Goal: Information Seeking & Learning: Learn about a topic

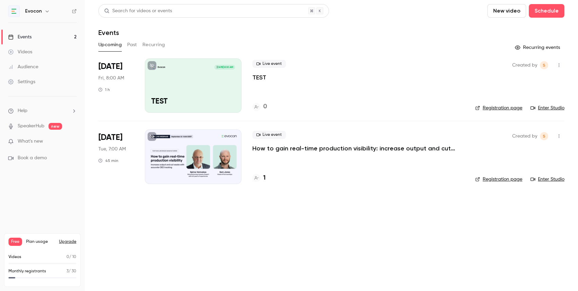
click at [288, 149] on p "How to gain real-time production visibility: increase output and cut waste with…" at bounding box center [354, 148] width 204 height 8
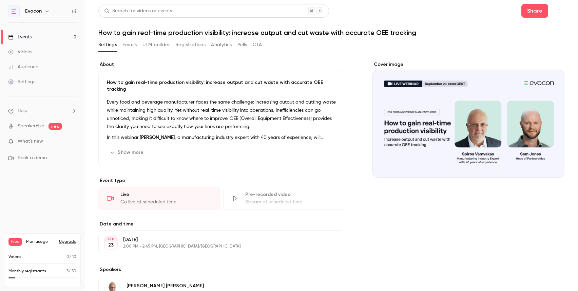
click at [130, 44] on button "Emails" at bounding box center [130, 44] width 14 height 11
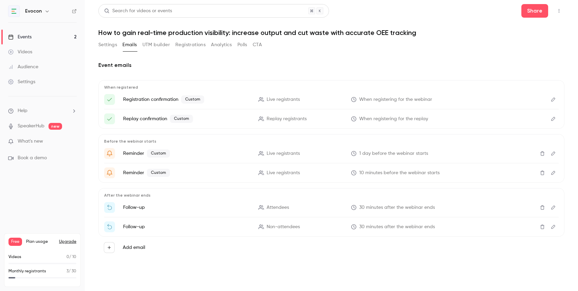
click at [185, 44] on button "Registrations" at bounding box center [190, 44] width 30 height 11
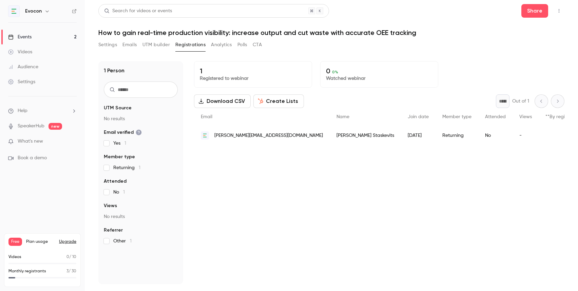
click at [29, 34] on div "Events" at bounding box center [19, 37] width 23 height 7
